Goal: Transaction & Acquisition: Subscribe to service/newsletter

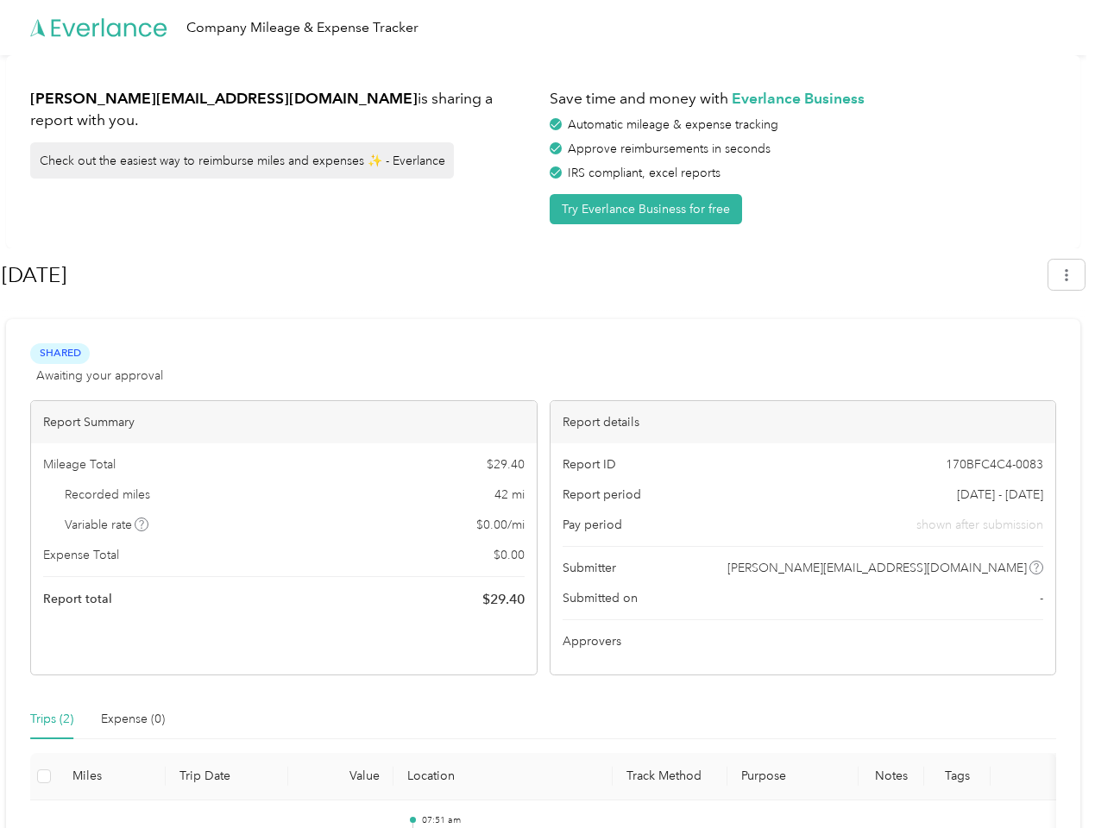
click at [551, 414] on div "Report details" at bounding box center [804, 422] width 506 height 42
click at [547, 28] on div "Company Mileage & Expense Tracker" at bounding box center [543, 27] width 1086 height 55
click at [649, 209] on button "Try Everlance Business for free" at bounding box center [646, 209] width 192 height 30
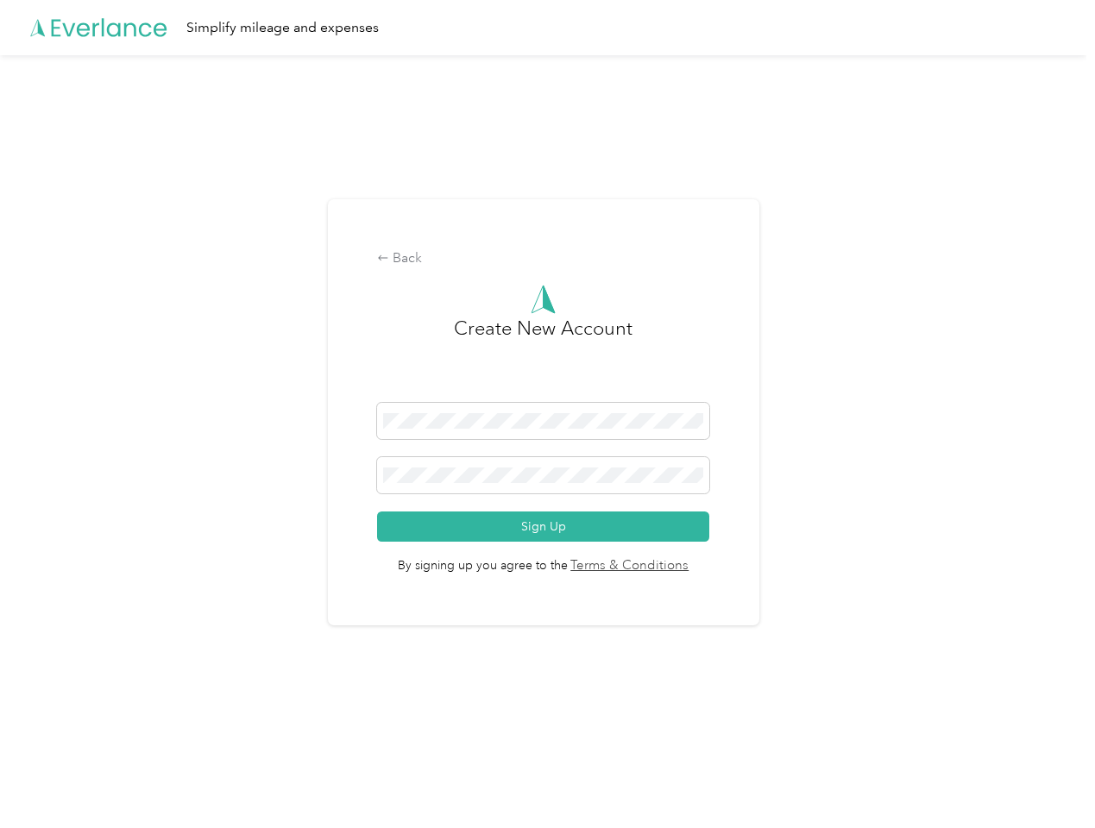
click at [524, 275] on div "Back Create New Account Sign Up By signing up you agree to the Terms & Conditio…" at bounding box center [543, 412] width 431 height 427
click at [1075, 274] on div "Back Create New Account Sign Up By signing up you agree to the Terms & Conditio…" at bounding box center [543, 419] width 1086 height 729
click at [142, 525] on div "Back Create New Account Sign Up By signing up you agree to the Terms & Conditio…" at bounding box center [543, 419] width 1086 height 729
click at [680, 568] on link "Terms & Conditions" at bounding box center [629, 567] width 122 height 20
click at [52, 720] on div "Back Create New Account Sign Up By signing up you agree to the Terms & Conditio…" at bounding box center [543, 419] width 1086 height 729
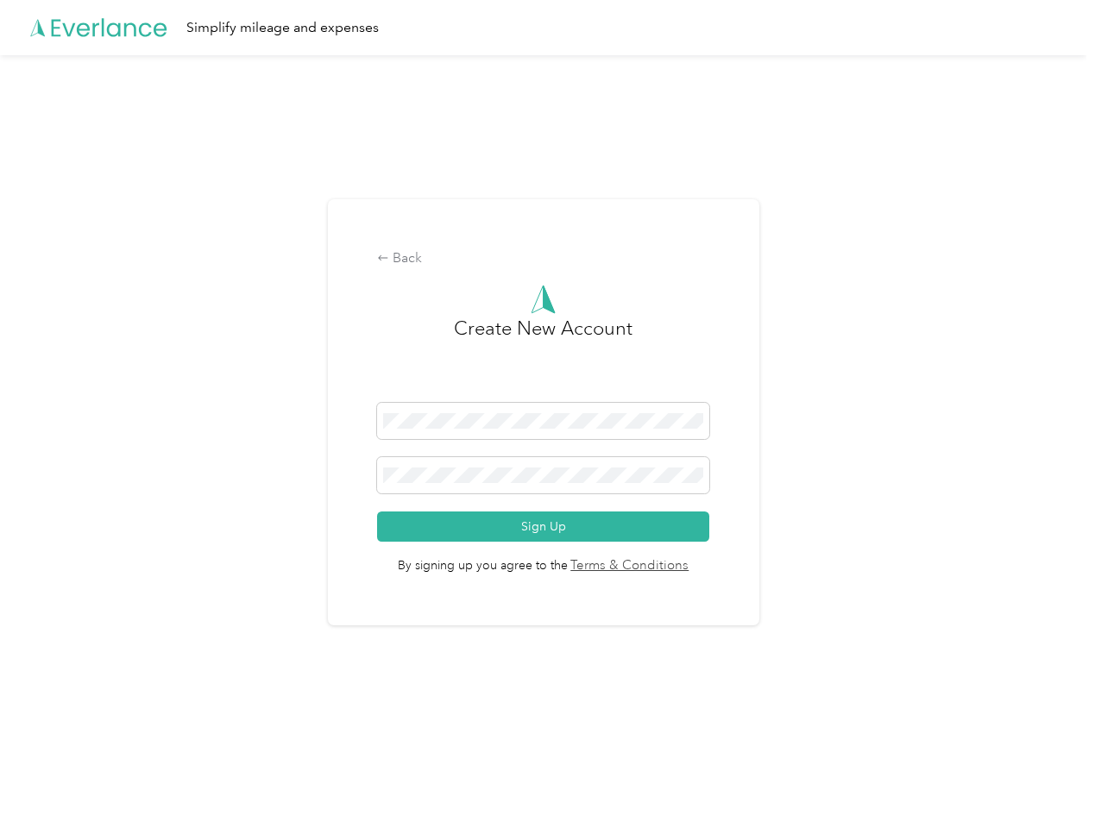
click at [133, 720] on div "Back Create New Account Sign Up By signing up you agree to the Terms & Conditio…" at bounding box center [543, 419] width 1086 height 729
click at [44, 777] on div "Back Create New Account Sign Up By signing up you agree to the Terms & Conditio…" at bounding box center [543, 419] width 1086 height 729
